Goal: Task Accomplishment & Management: Use online tool/utility

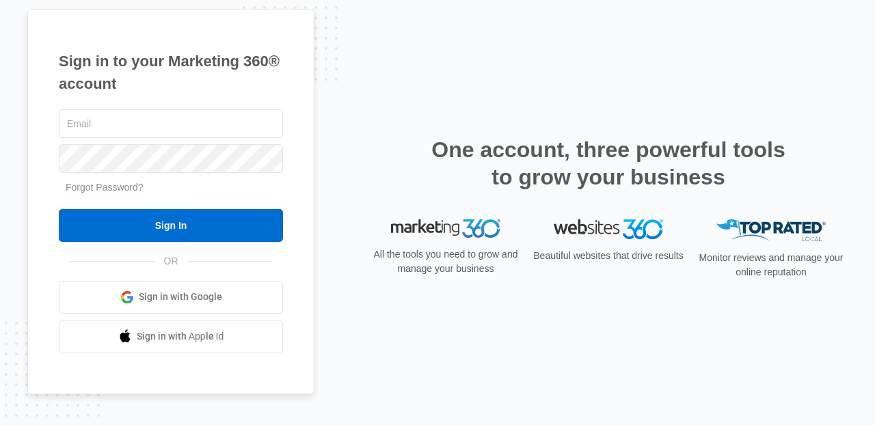
type input "[PERSON_NAME][EMAIL_ADDRESS][PERSON_NAME][DOMAIN_NAME]"
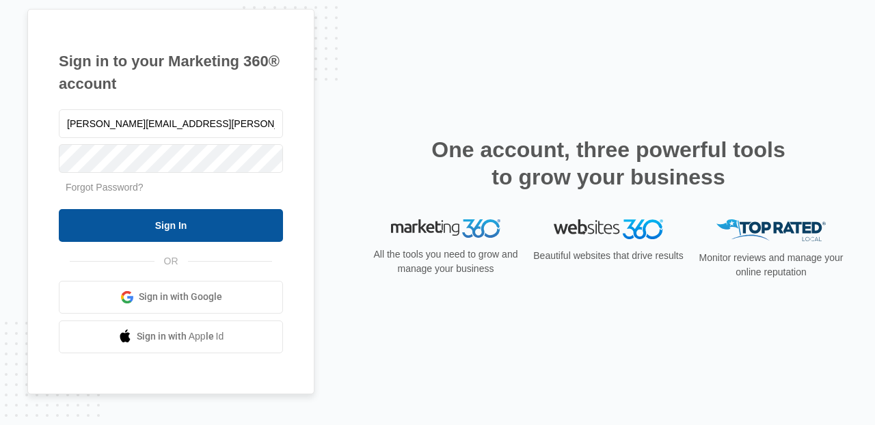
click at [182, 221] on input "Sign In" at bounding box center [171, 225] width 224 height 33
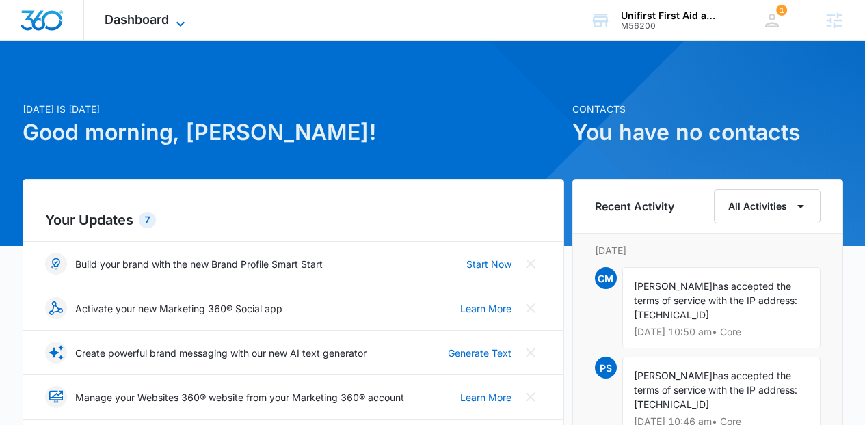
click at [149, 12] on span "Dashboard" at bounding box center [137, 19] width 64 height 14
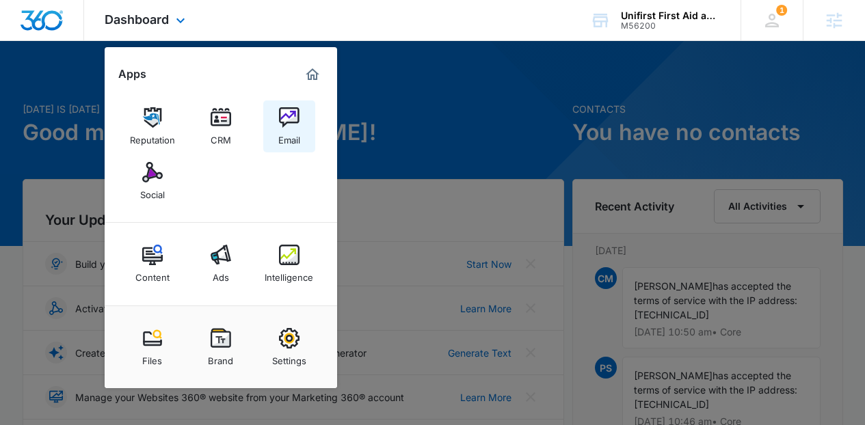
click at [276, 123] on link "Email" at bounding box center [289, 127] width 52 height 52
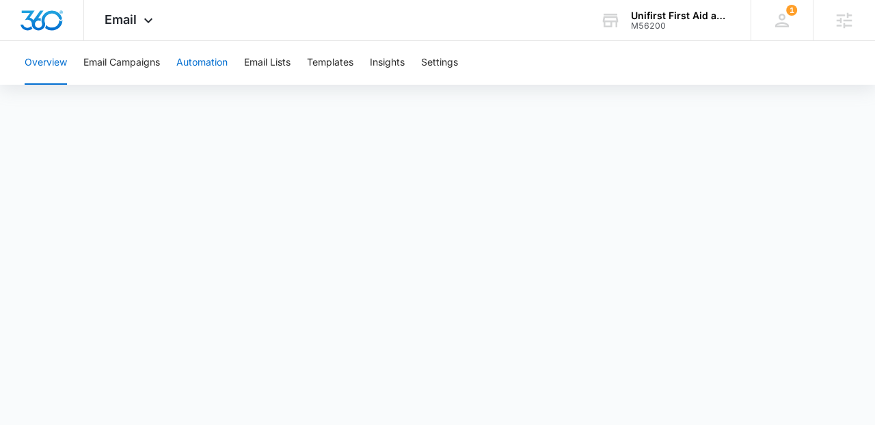
click at [207, 66] on button "Automation" at bounding box center [201, 63] width 51 height 44
